Goal: Check status: Check status

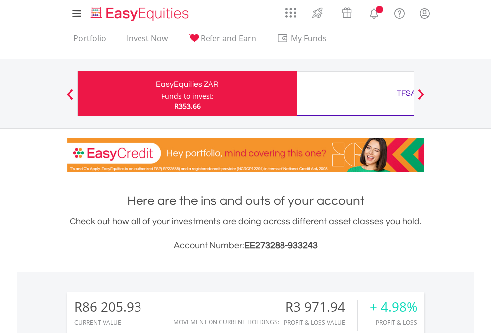
scroll to position [95, 156]
click at [161, 94] on div "Funds to invest:" at bounding box center [187, 96] width 53 height 10
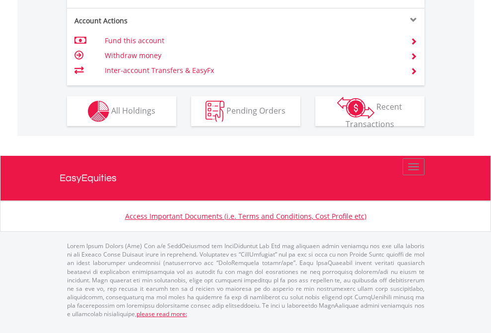
scroll to position [1010, 0]
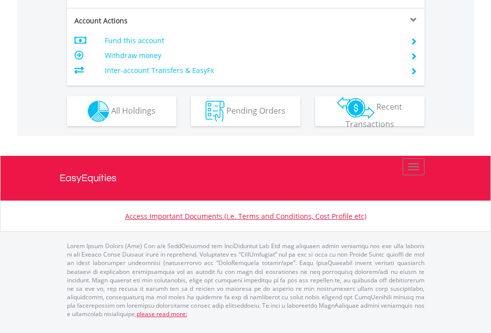
scroll to position [951, 0]
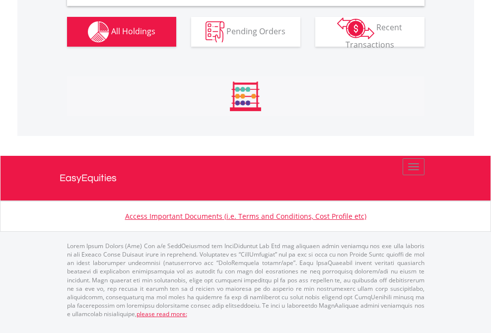
scroll to position [959, 0]
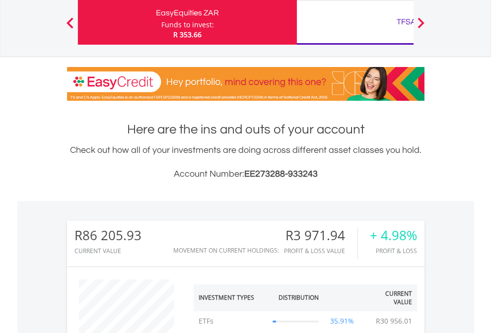
scroll to position [95, 156]
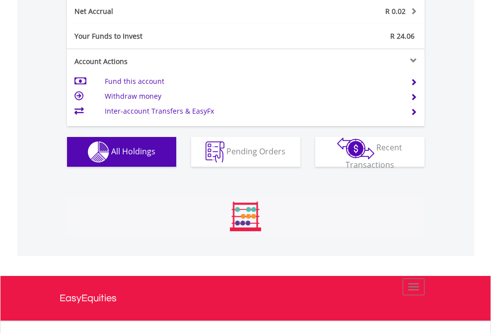
scroll to position [95, 156]
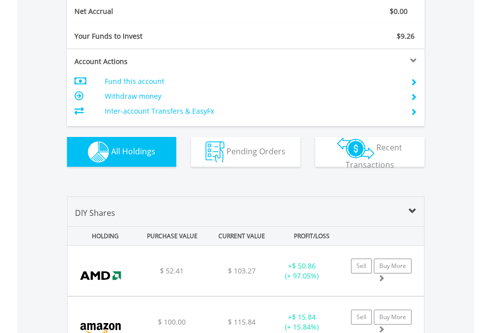
scroll to position [1123, 0]
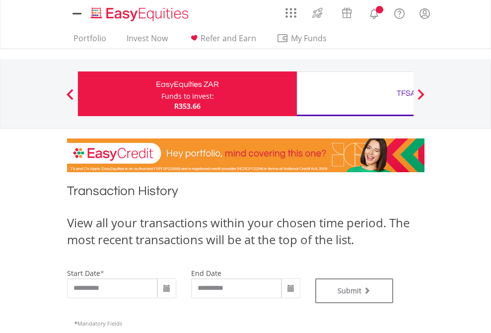
type input "**********"
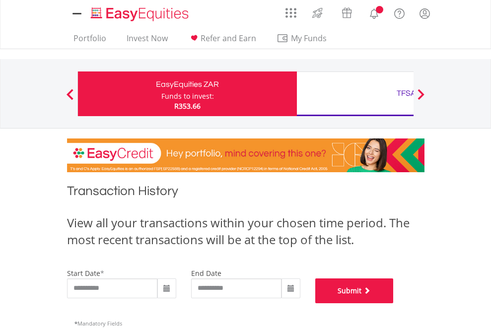
click at [393, 303] on button "Submit" at bounding box center [354, 290] width 78 height 25
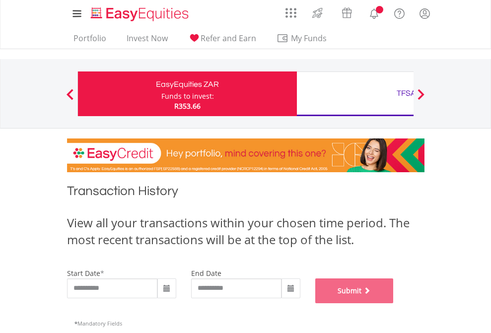
scroll to position [402, 0]
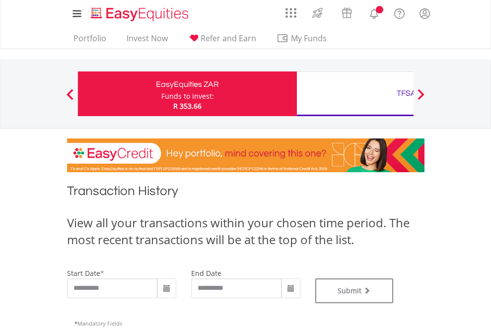
click at [355, 94] on div "TFSA" at bounding box center [406, 93] width 207 height 14
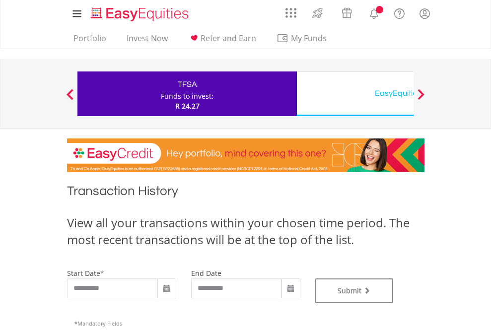
type input "**********"
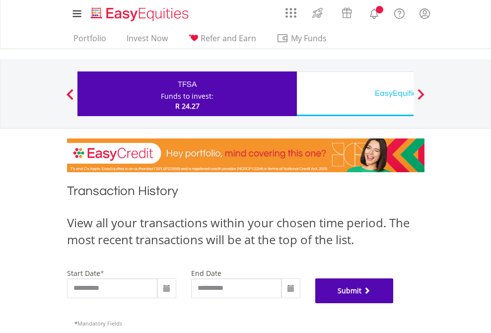
click at [393, 303] on button "Submit" at bounding box center [354, 290] width 78 height 25
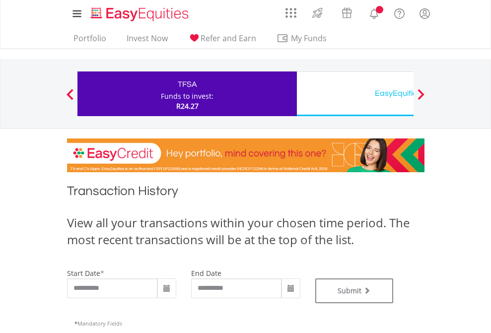
click at [355, 94] on div "EasyEquities USD" at bounding box center [406, 93] width 207 height 14
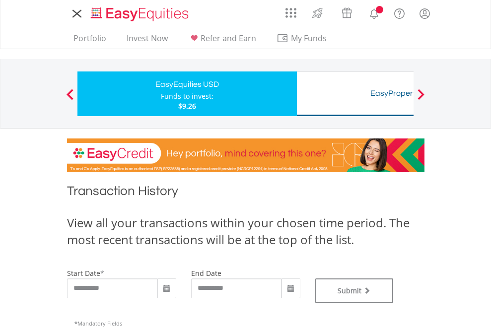
type input "**********"
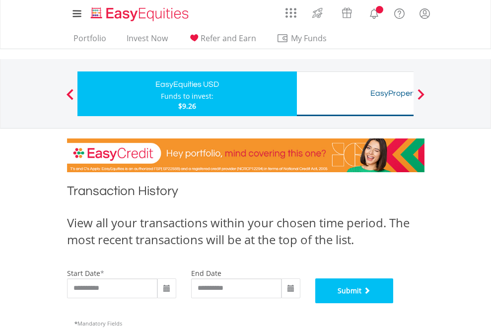
click at [393, 303] on button "Submit" at bounding box center [354, 290] width 78 height 25
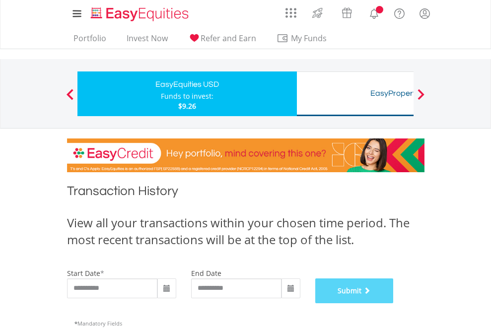
scroll to position [402, 0]
